Goal: Task Accomplishment & Management: Use online tool/utility

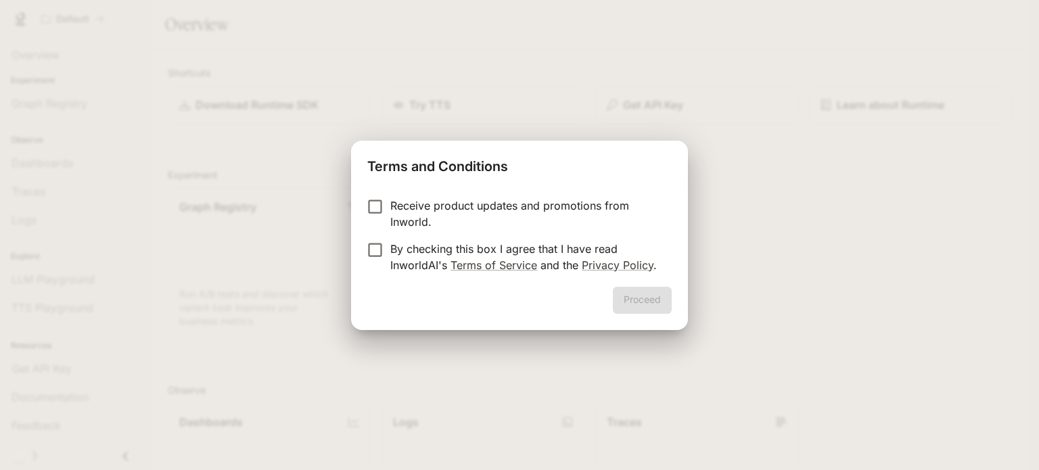
click at [417, 219] on p "Receive product updates and promotions from Inworld." at bounding box center [525, 214] width 271 height 32
click at [413, 249] on p "By checking this box I agree that I have read InworldAI's Terms of Service and …" at bounding box center [525, 257] width 271 height 32
click at [631, 300] on button "Proceed" at bounding box center [642, 300] width 59 height 27
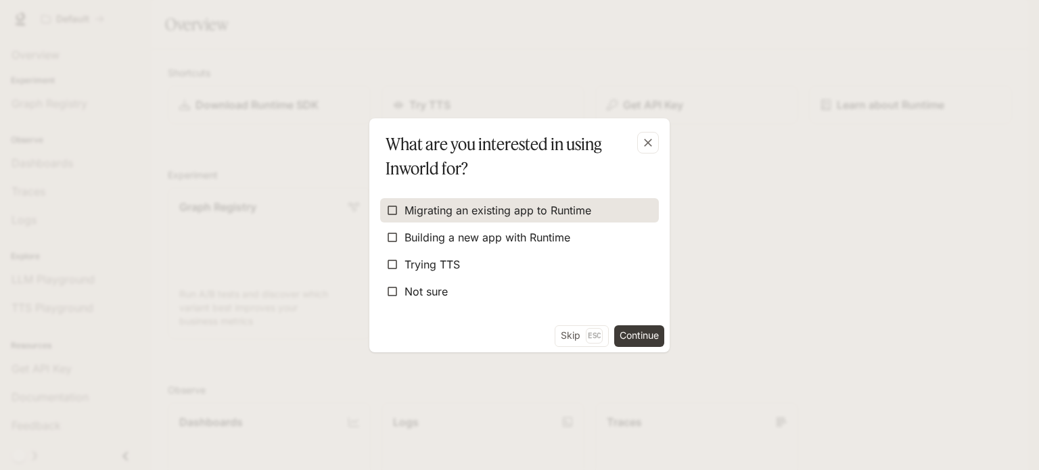
click at [533, 210] on span "Migrating an existing app to Runtime" at bounding box center [498, 210] width 187 height 16
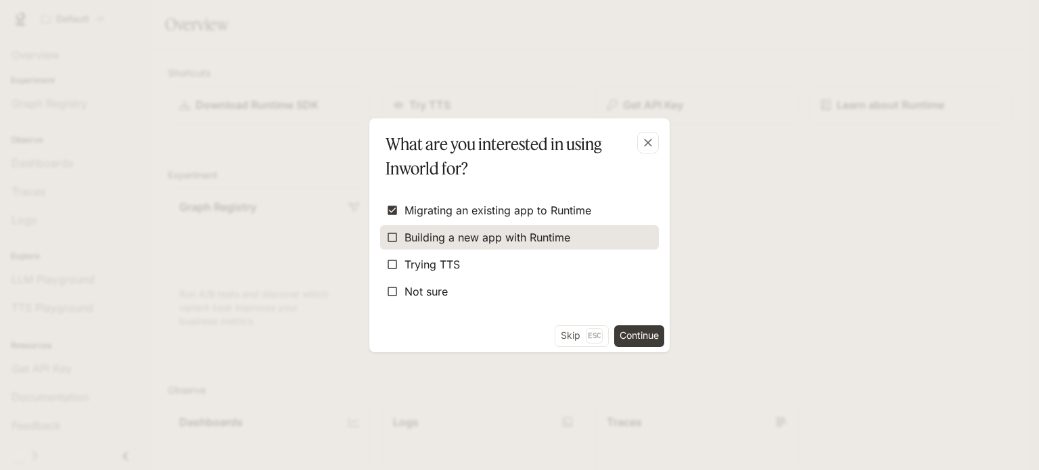
click at [570, 235] on span "Building a new app with Runtime" at bounding box center [488, 237] width 166 height 16
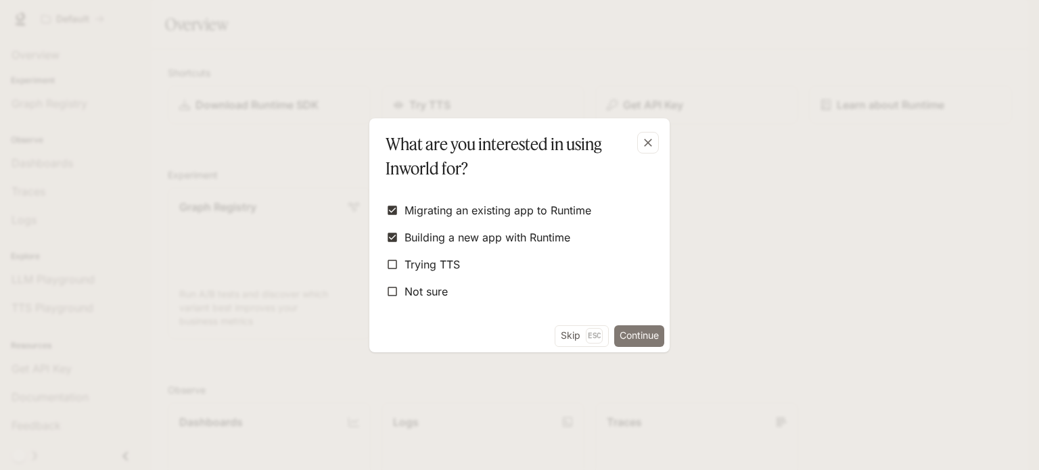
click at [631, 326] on button "Continue" at bounding box center [639, 336] width 50 height 22
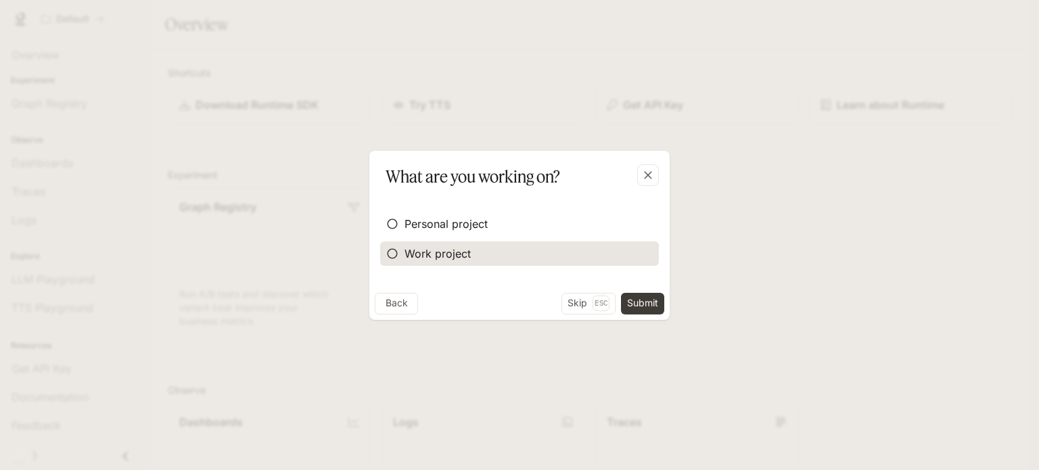
drag, startPoint x: 633, startPoint y: 299, endPoint x: 643, endPoint y: 246, distance: 53.6
click at [643, 246] on div "What are you working on? Personal project Work project Back Skip Esc Submit" at bounding box center [519, 235] width 300 height 169
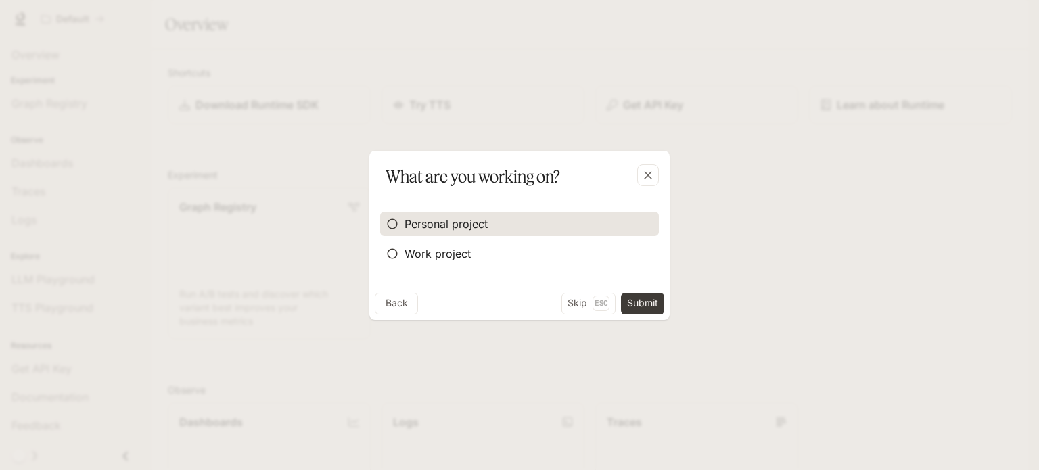
click at [606, 229] on label "Personal project" at bounding box center [519, 224] width 279 height 24
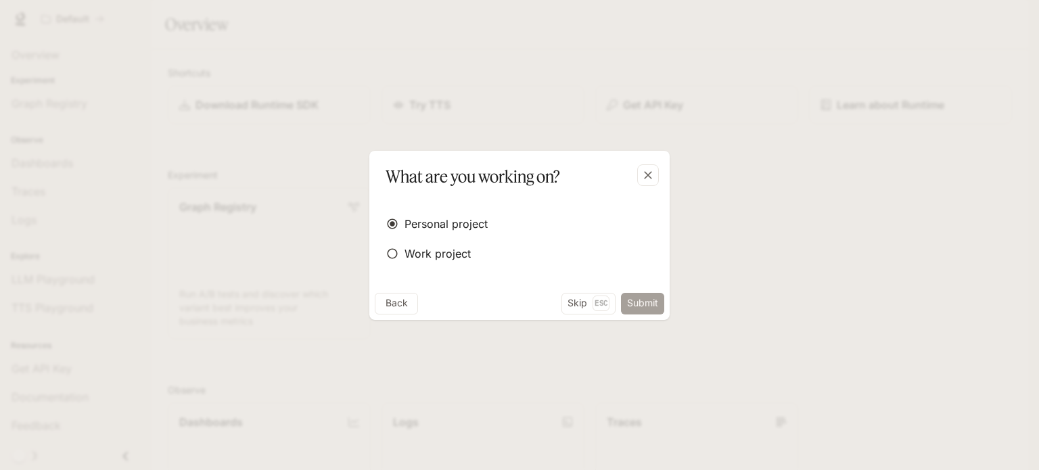
click at [634, 296] on button "Submit" at bounding box center [642, 304] width 43 height 22
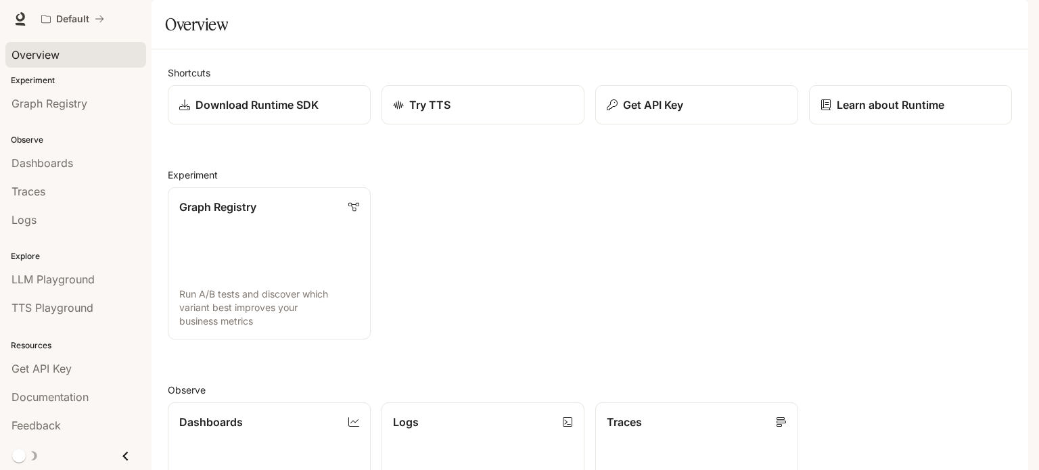
click at [127, 60] on div "Overview" at bounding box center [76, 55] width 129 height 16
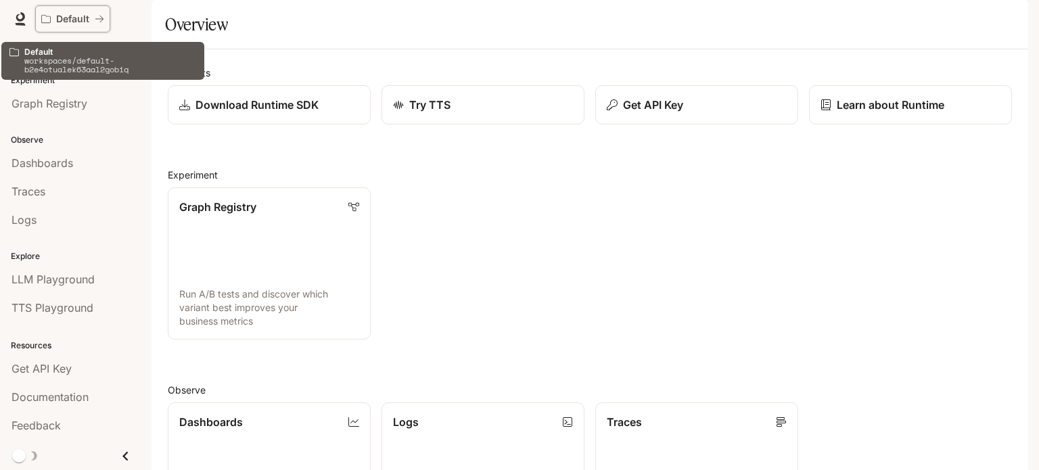
click at [88, 18] on p "Default" at bounding box center [72, 20] width 33 height 12
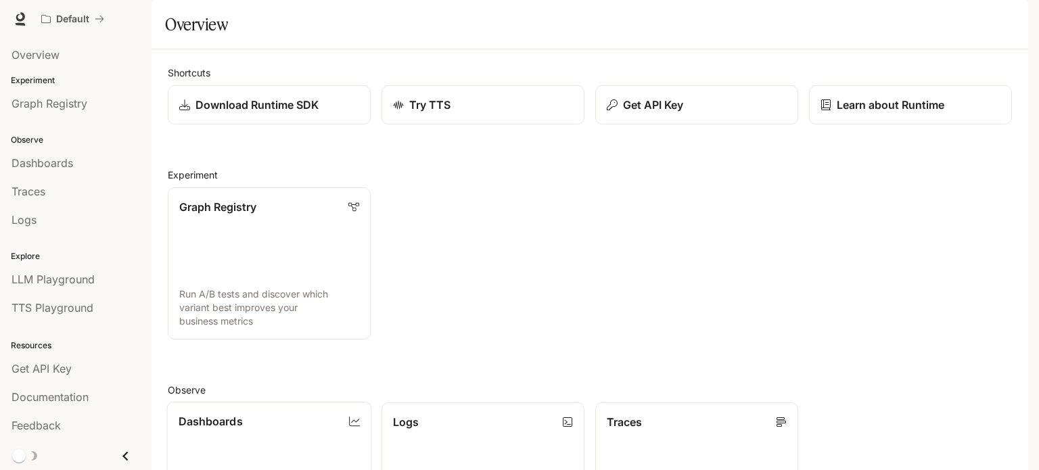
scroll to position [203, 0]
click at [19, 22] on icon at bounding box center [21, 19] width 14 height 14
click at [940, 19] on span "Documentation" at bounding box center [947, 19] width 67 height 17
